Goal: Contribute content

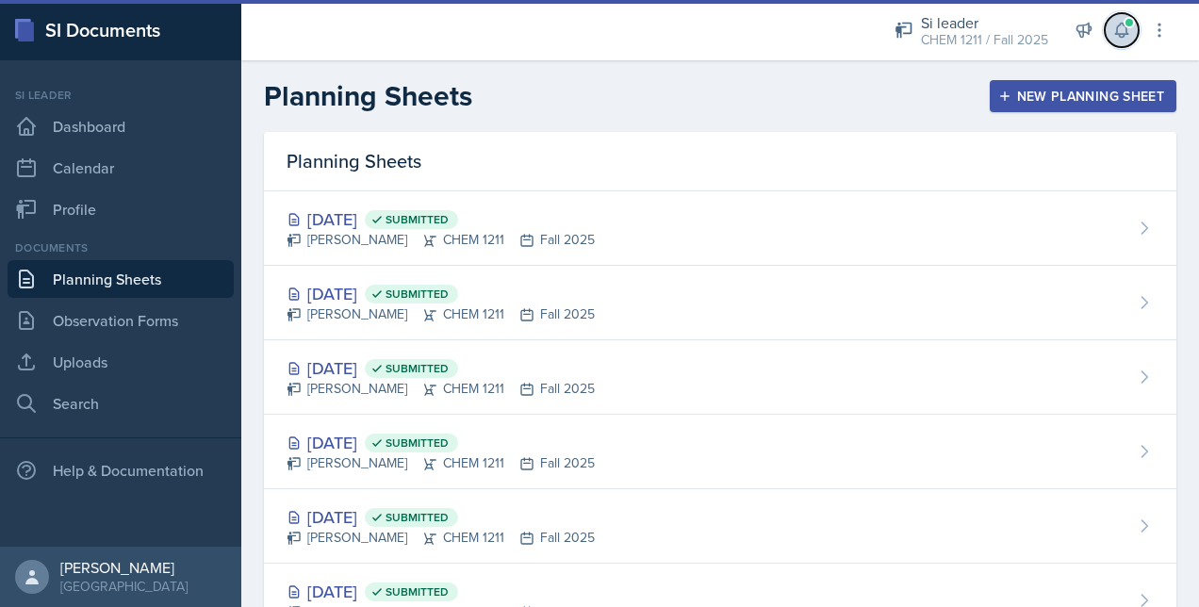
click at [1120, 21] on icon at bounding box center [1121, 30] width 19 height 19
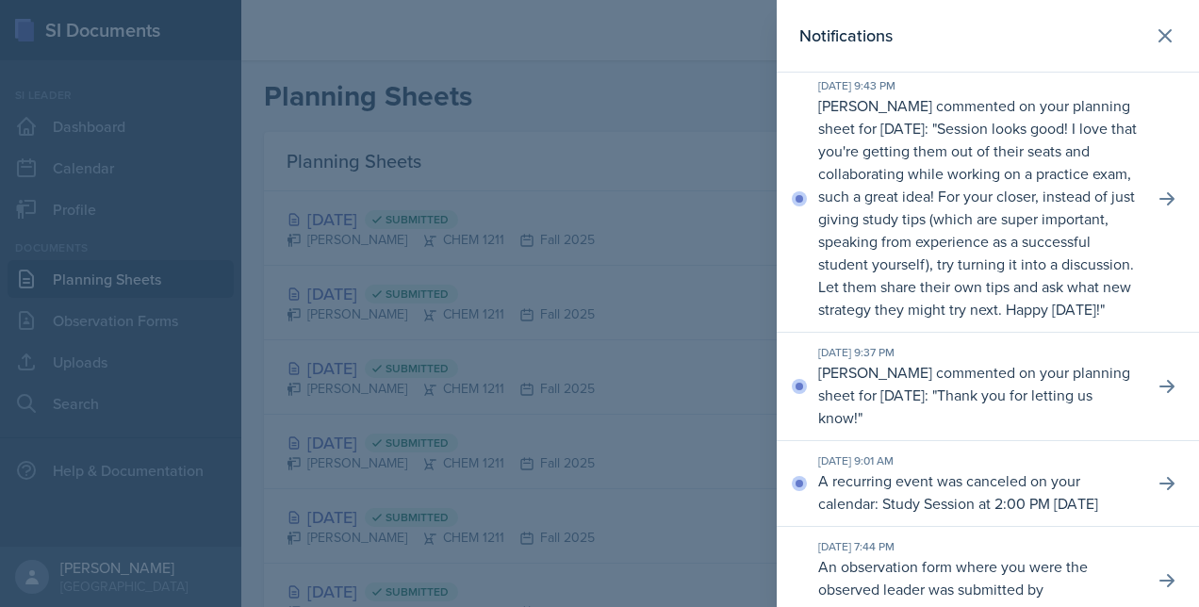
scroll to position [1, 0]
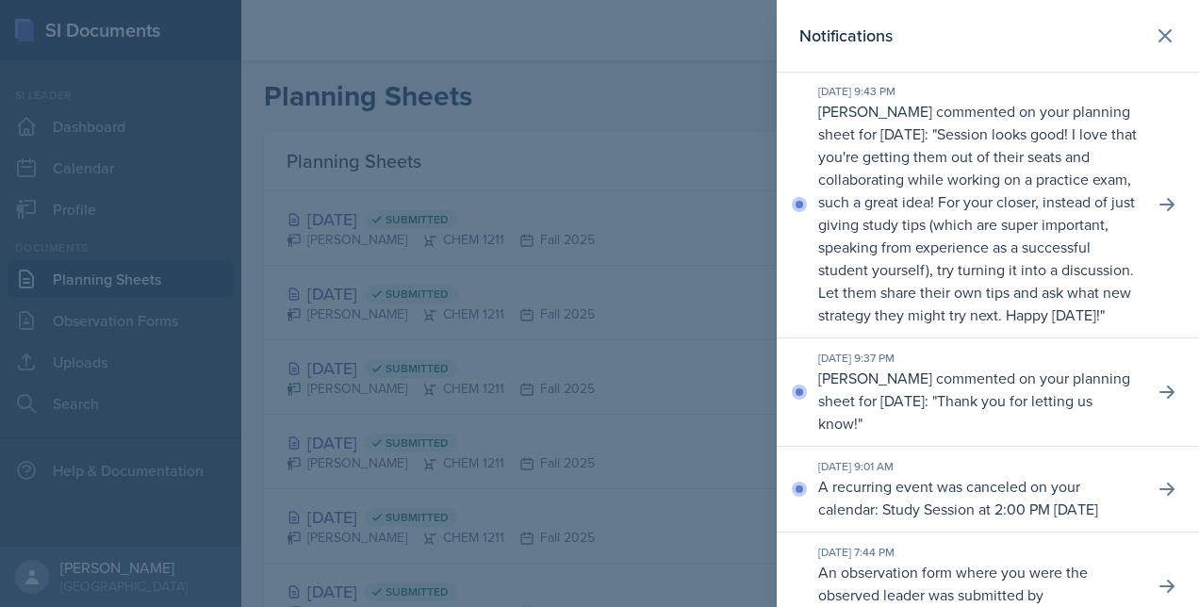
click at [912, 325] on p "Session looks good! I love that you're getting them out of their seats and coll…" at bounding box center [977, 224] width 319 height 202
click at [1158, 214] on icon at bounding box center [1167, 204] width 19 height 19
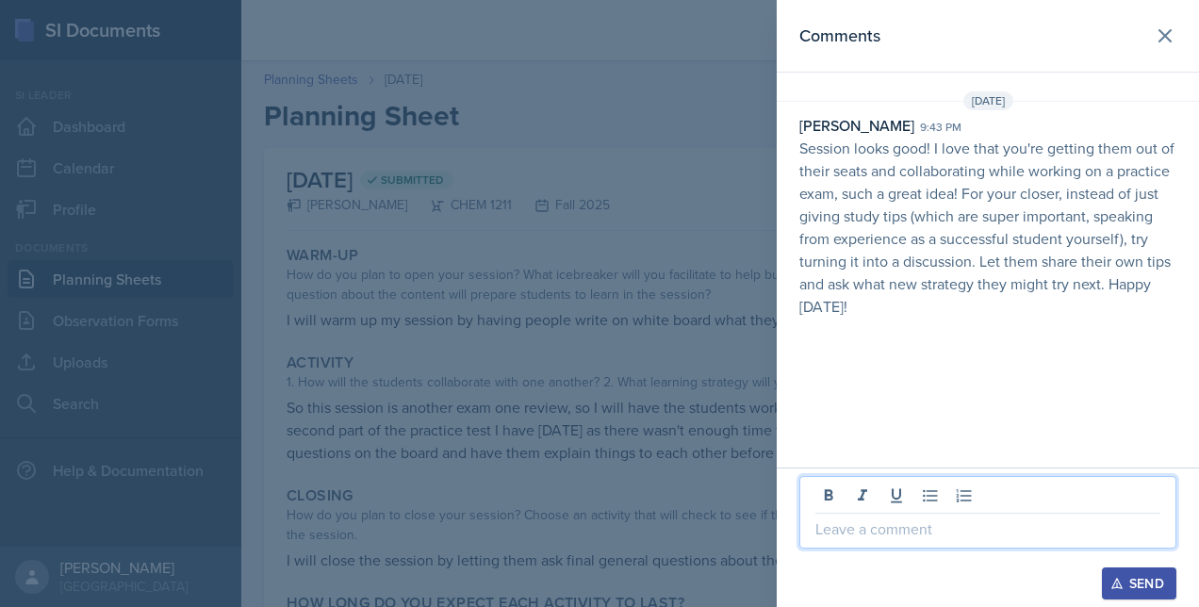
click at [847, 526] on p at bounding box center [987, 529] width 345 height 23
click at [852, 529] on p "okay thank you!" at bounding box center [987, 529] width 345 height 23
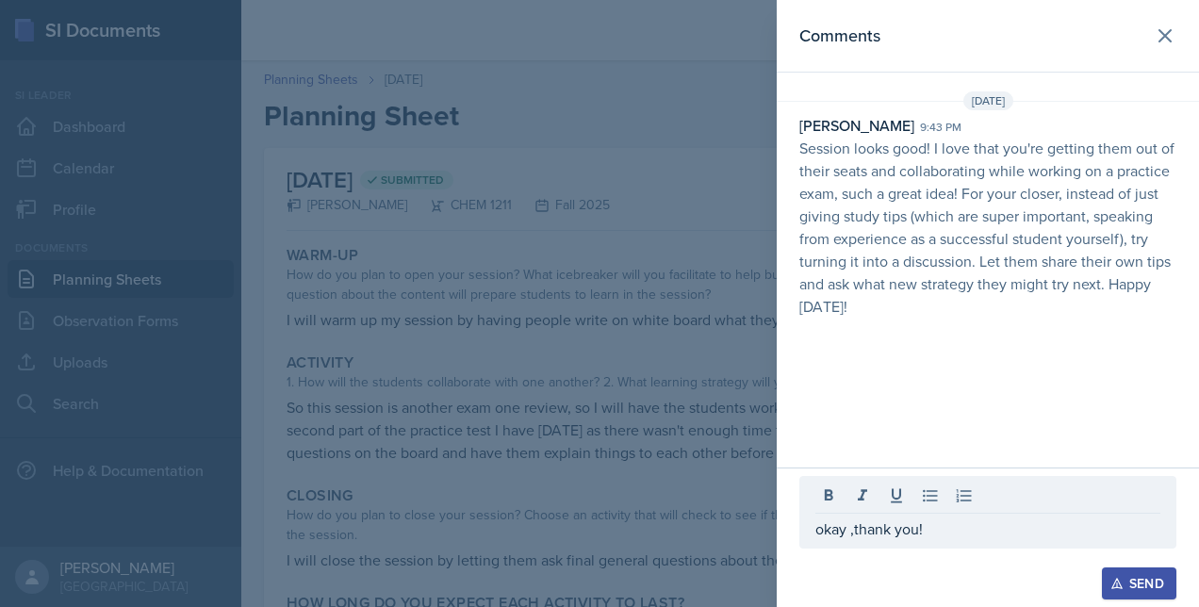
click at [1118, 580] on icon "button" at bounding box center [1116, 583] width 13 height 13
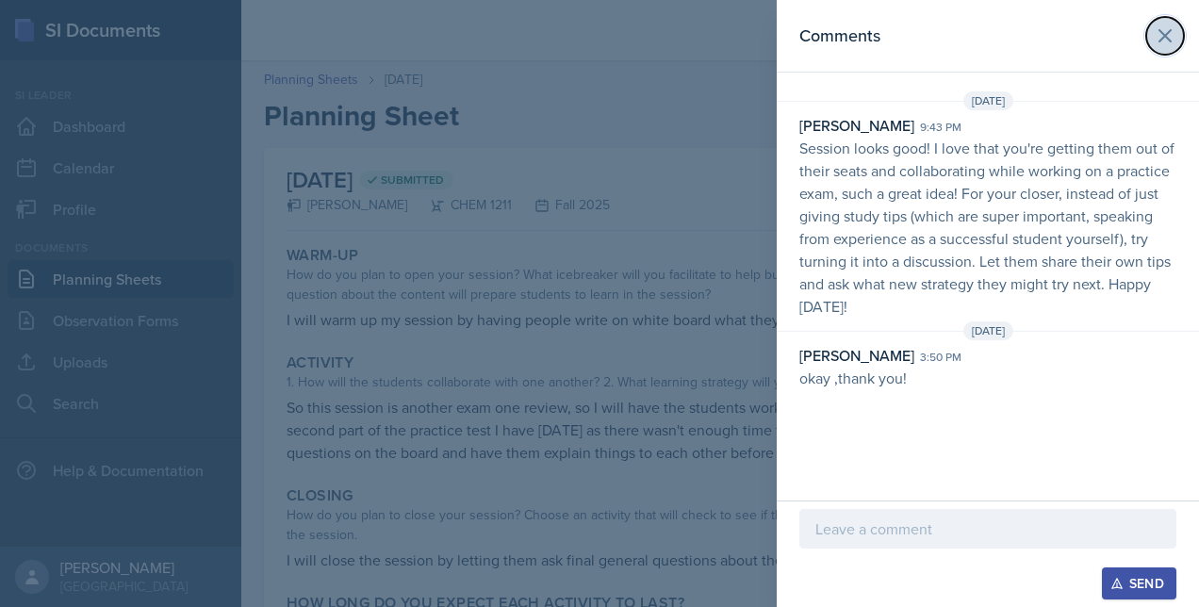
click at [1169, 41] on icon at bounding box center [1165, 35] width 11 height 11
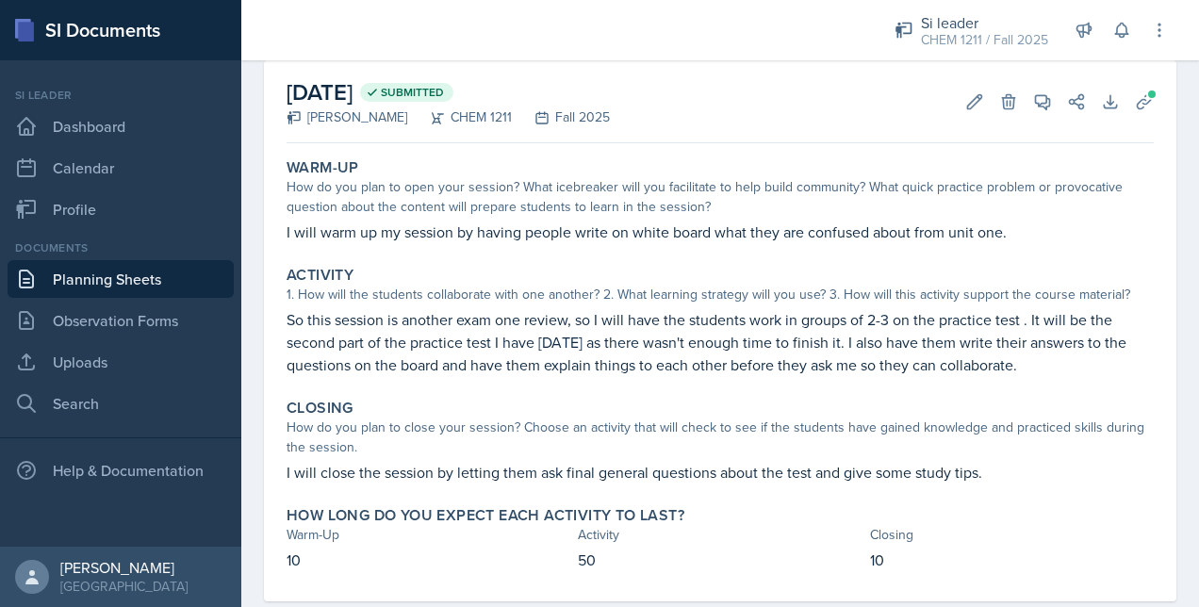
scroll to position [89, 0]
